Goal: Task Accomplishment & Management: Use online tool/utility

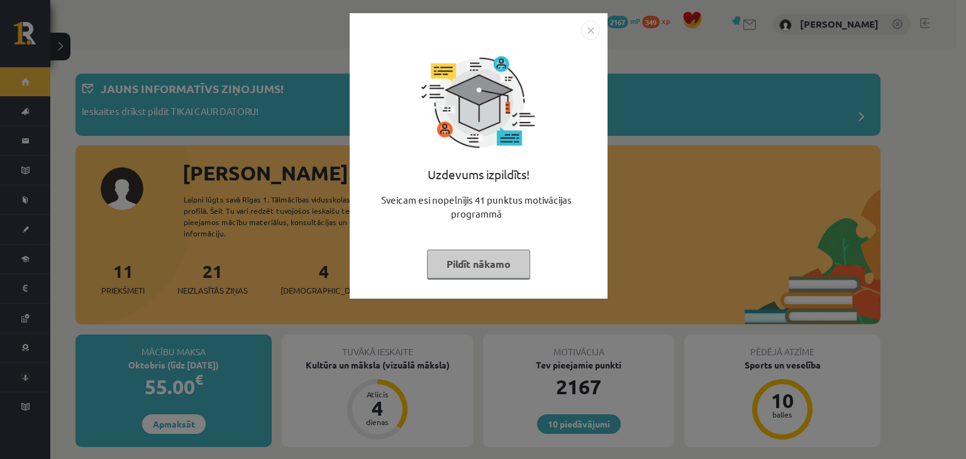
click at [468, 265] on button "Pildīt nākamo" at bounding box center [478, 264] width 103 height 29
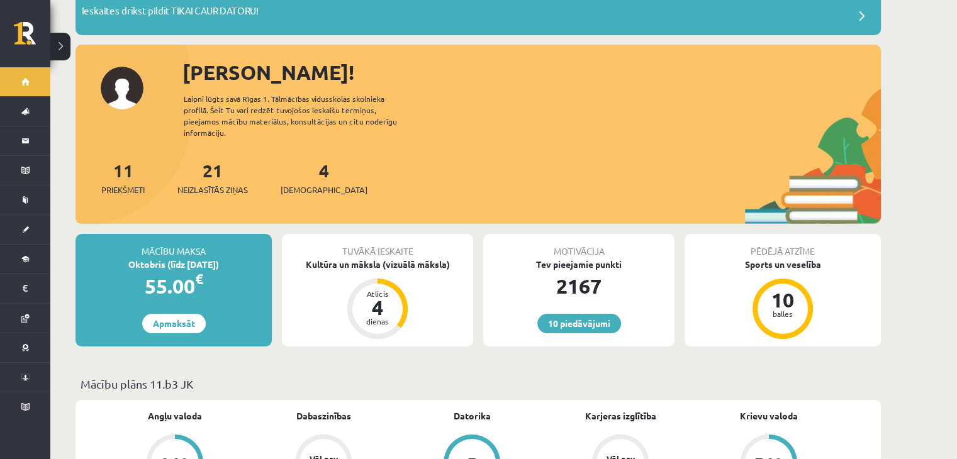
scroll to position [101, 0]
click at [309, 157] on div "4 Ieskaites" at bounding box center [324, 176] width 87 height 39
click at [303, 164] on link "4 Ieskaites" at bounding box center [324, 177] width 87 height 37
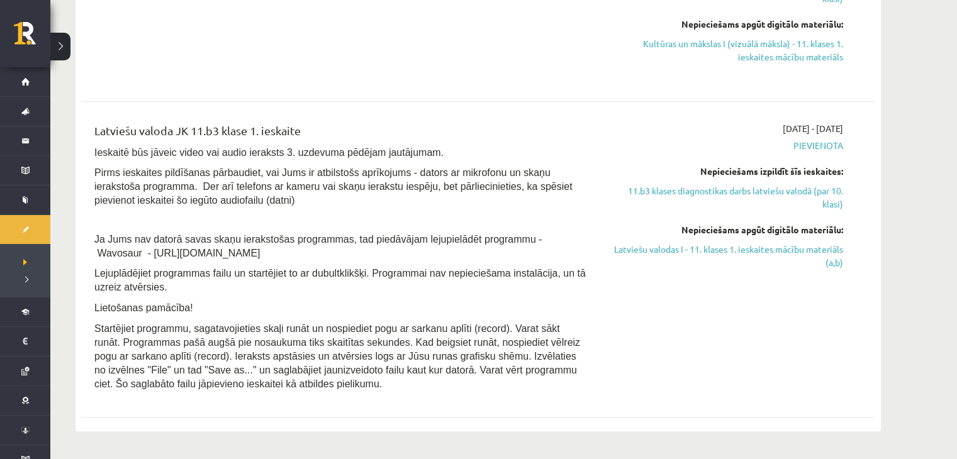
scroll to position [611, 0]
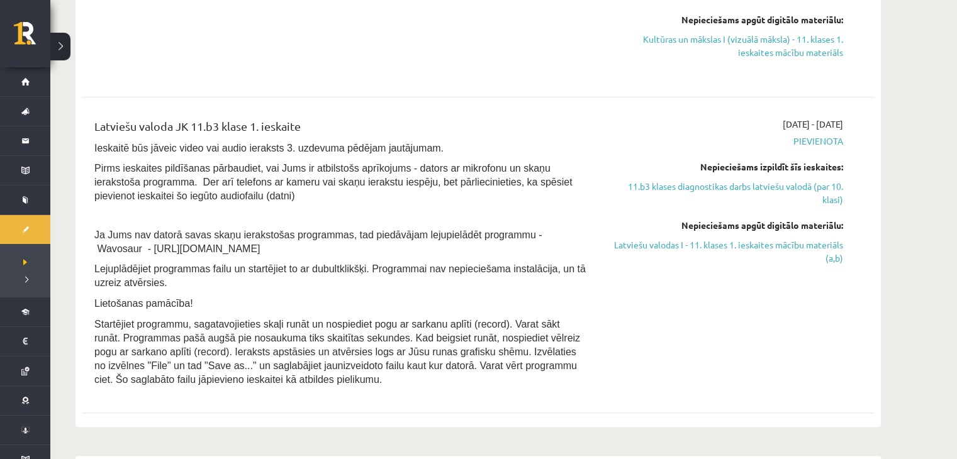
click at [399, 211] on p at bounding box center [340, 214] width 493 height 11
